Goal: Task Accomplishment & Management: Manage account settings

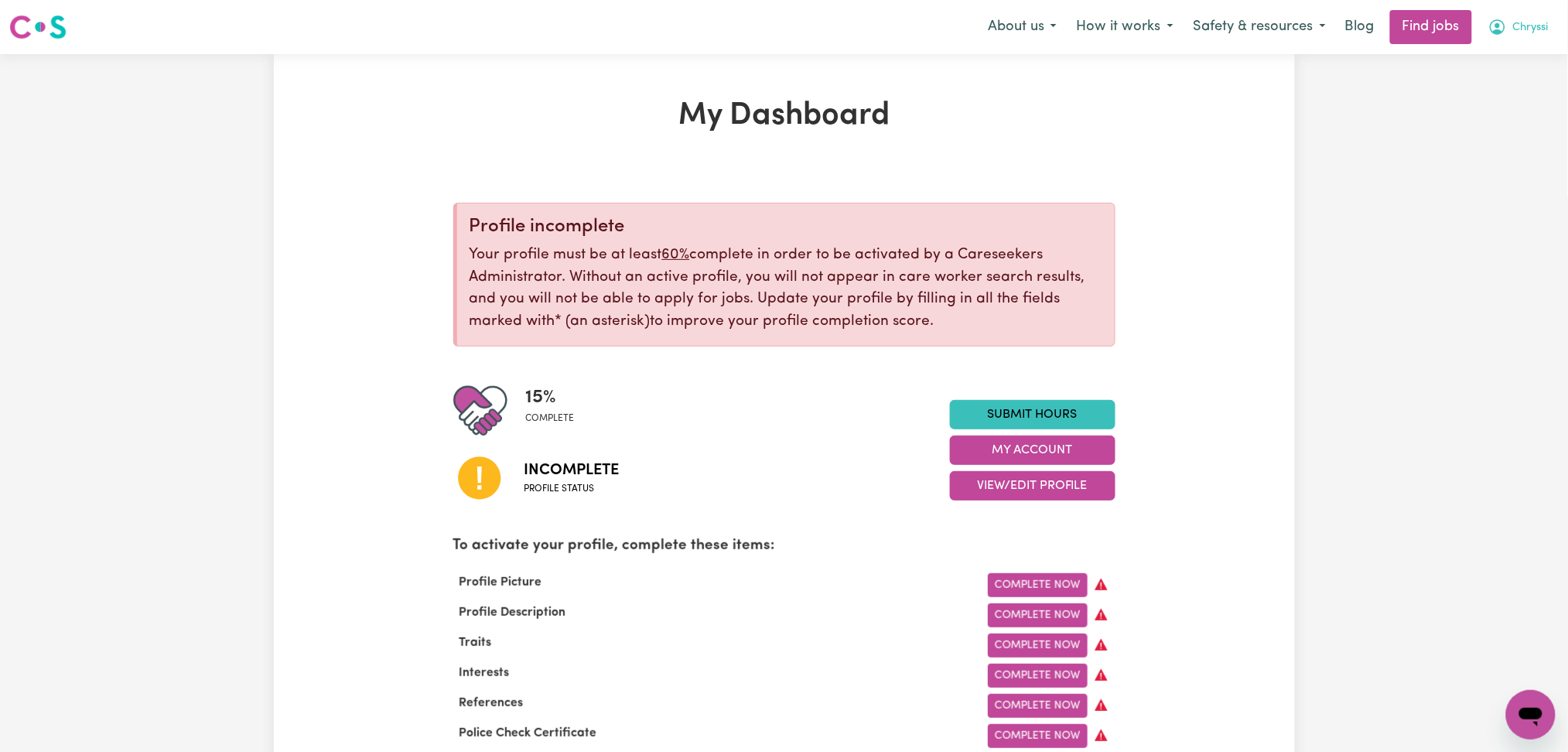
click at [1519, 23] on span "Chryssi" at bounding box center [1531, 27] width 36 height 17
click at [1478, 117] on link "Logout" at bounding box center [1497, 118] width 122 height 30
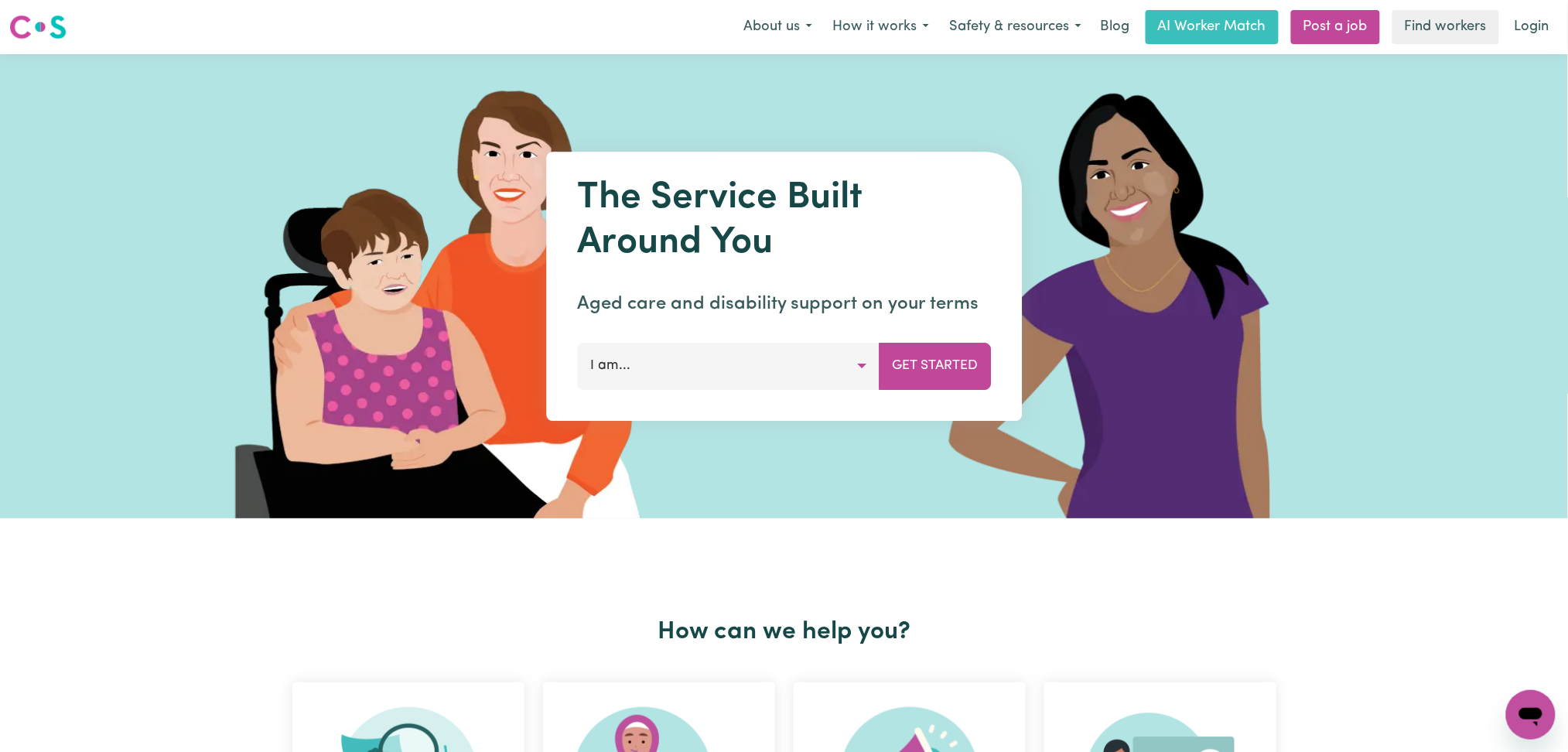
click at [812, 136] on div at bounding box center [784, 286] width 1161 height 464
click at [1548, 20] on link "Login" at bounding box center [1532, 26] width 54 height 34
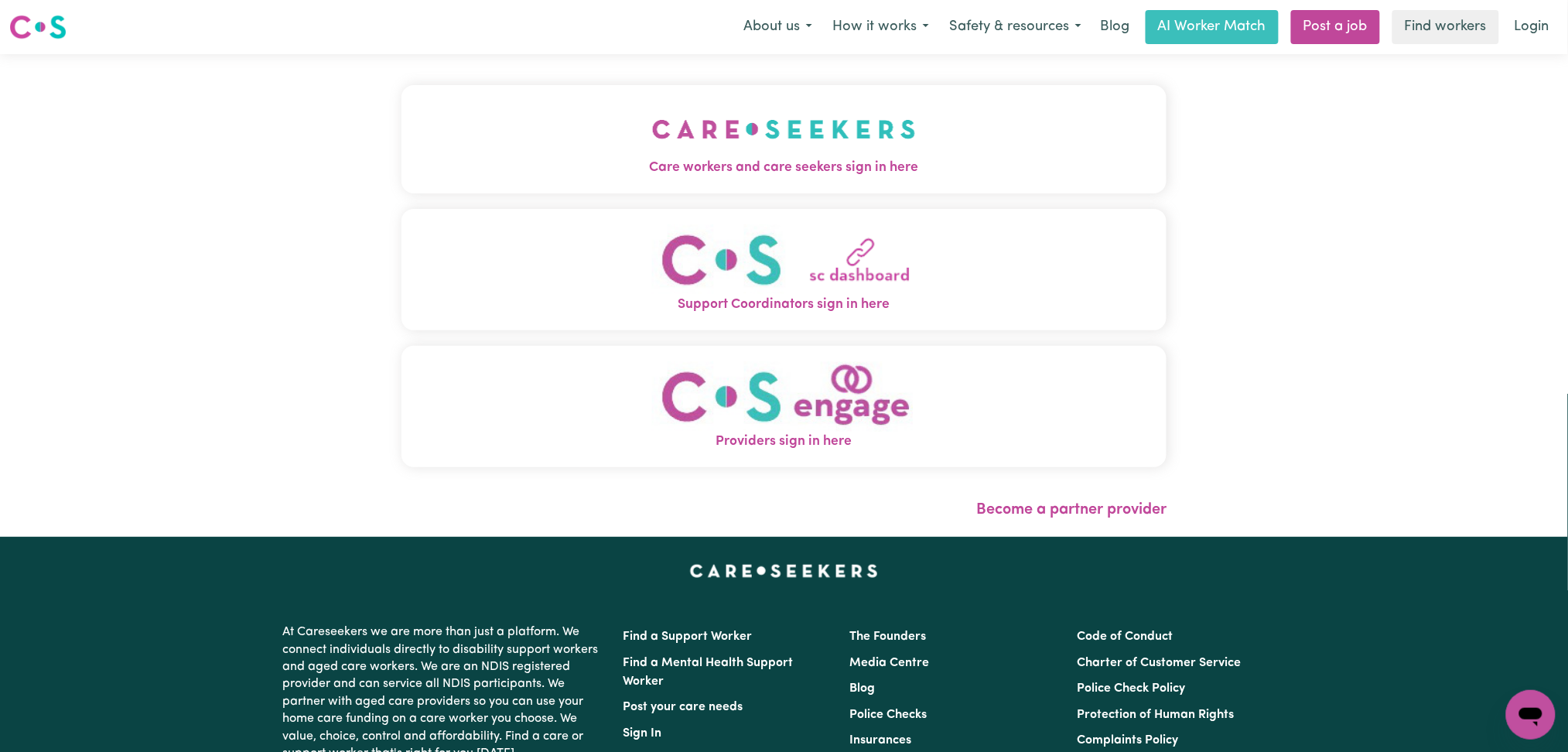
drag, startPoint x: 815, startPoint y: 115, endPoint x: 789, endPoint y: 121, distance: 26.7
click at [815, 115] on button "Care workers and care seekers sign in here" at bounding box center [784, 139] width 766 height 108
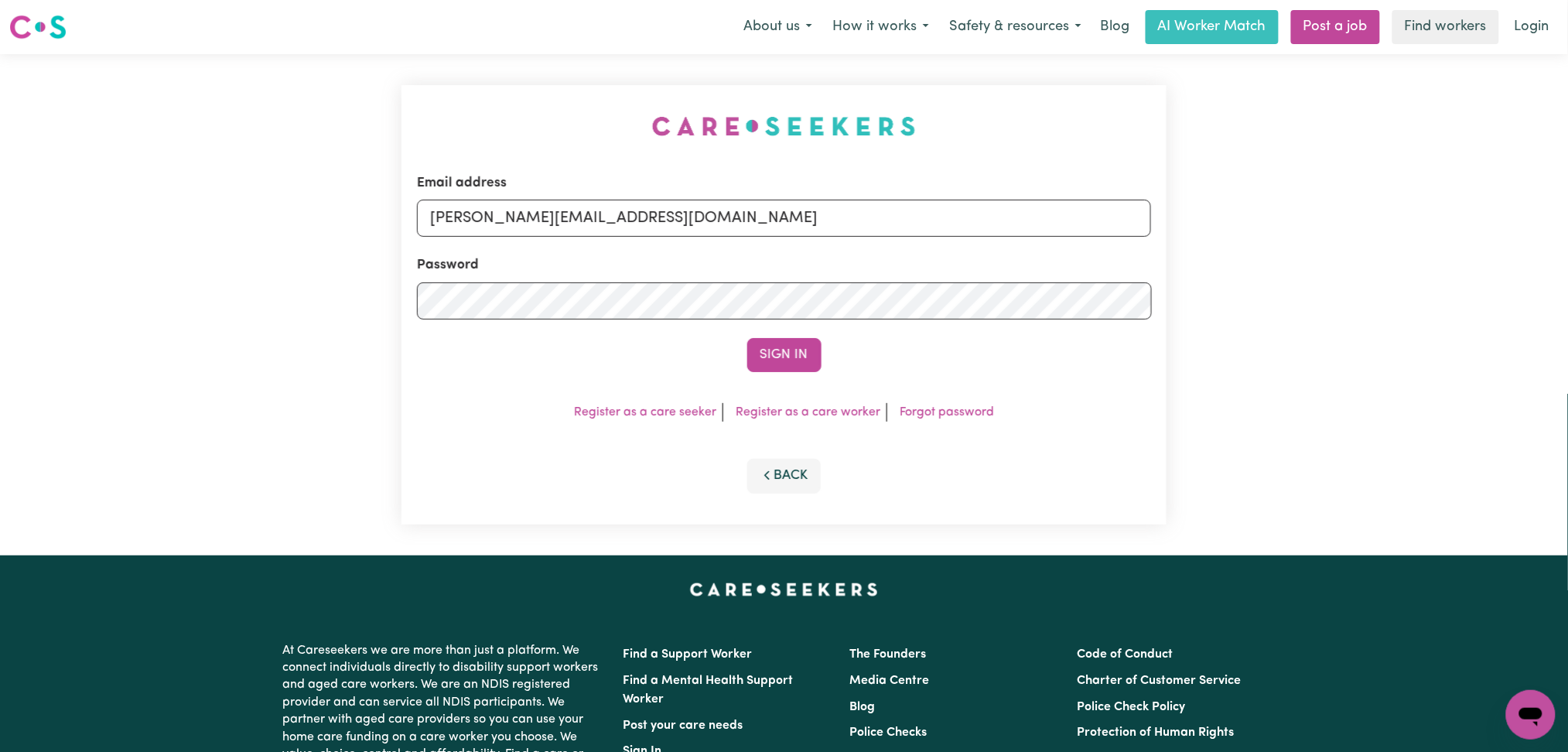
click at [525, 247] on form "Email address [PERSON_NAME][EMAIL_ADDRESS][DOMAIN_NAME] Password Sign In" at bounding box center [784, 273] width 735 height 199
drag, startPoint x: 568, startPoint y: 221, endPoint x: 569, endPoint y: 230, distance: 9.1
click at [568, 221] on input "[PERSON_NAME][EMAIL_ADDRESS][DOMAIN_NAME]" at bounding box center [784, 218] width 735 height 37
drag, startPoint x: 512, startPoint y: 205, endPoint x: 805, endPoint y: 206, distance: 293.0
click at [805, 205] on input "Superuser~[EMAIL_ADDRESS][DOMAIN_NAME]" at bounding box center [784, 218] width 735 height 37
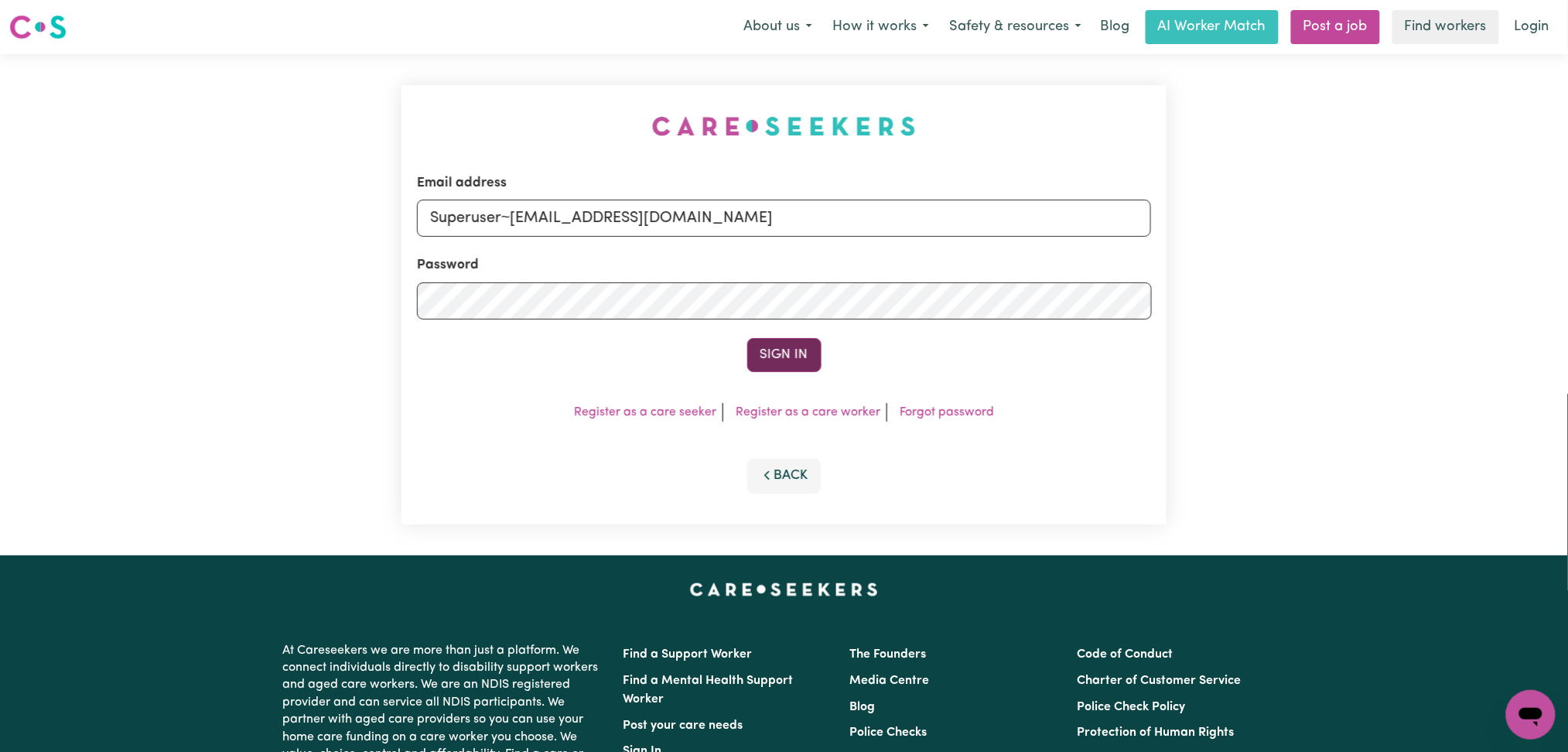
type input "Superuser~[EMAIL_ADDRESS][DOMAIN_NAME]"
click at [776, 358] on button "Sign In" at bounding box center [784, 355] width 75 height 34
